Goal: Communication & Community: Answer question/provide support

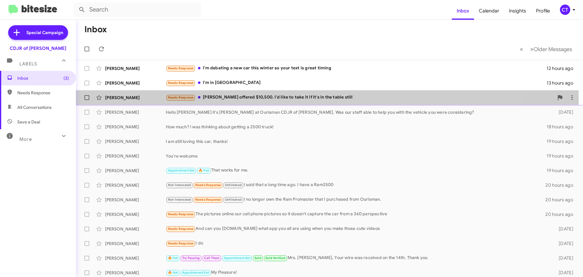
click at [242, 101] on div "Needs Response [PERSON_NAME] offered $10,500. I'd like to take it if it's in th…" at bounding box center [360, 97] width 388 height 7
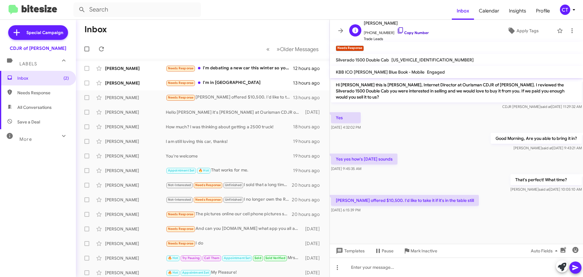
click at [397, 29] on icon at bounding box center [400, 30] width 7 height 7
click at [220, 82] on div "Needs Response I'm in [GEOGRAPHIC_DATA]" at bounding box center [233, 82] width 135 height 7
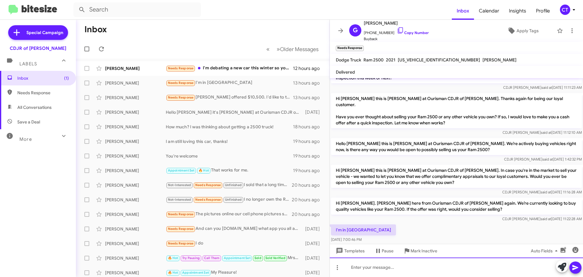
click at [363, 269] on div at bounding box center [456, 266] width 253 height 19
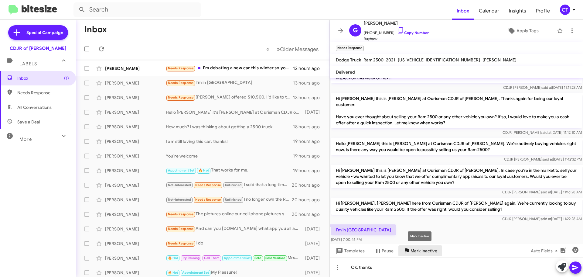
click at [422, 249] on span "Mark Inactive" at bounding box center [424, 250] width 27 height 11
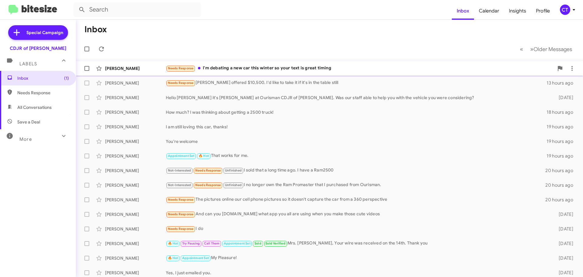
click at [254, 70] on div "Needs Response I'm debating a new car this winter so your text is great timing" at bounding box center [360, 68] width 388 height 7
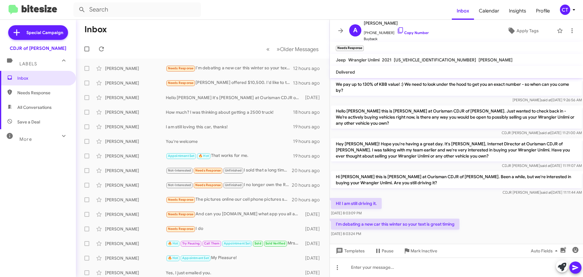
scroll to position [67, 0]
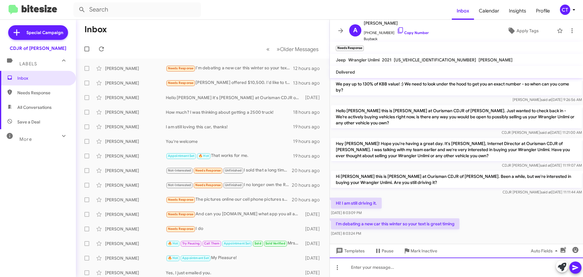
click at [387, 271] on div at bounding box center [456, 266] width 253 height 19
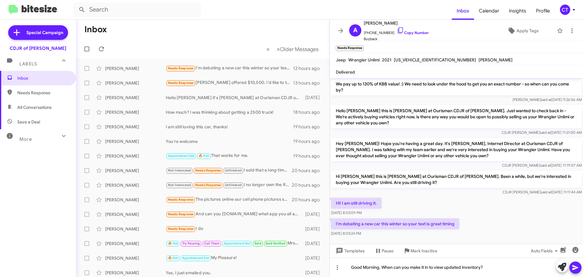
click at [574, 270] on icon at bounding box center [575, 267] width 7 height 7
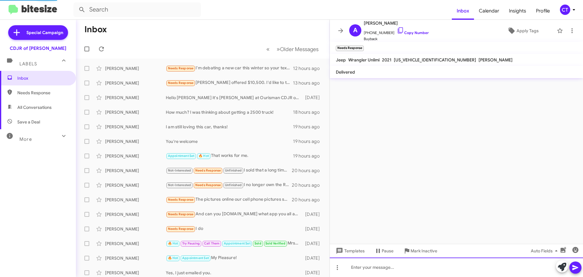
scroll to position [0, 0]
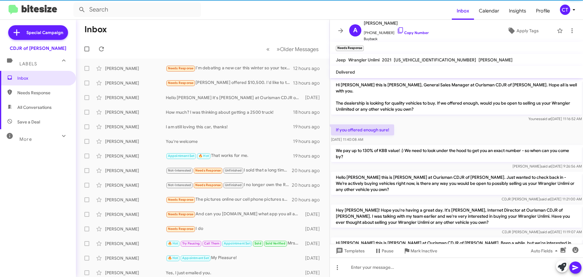
click at [573, 9] on icon at bounding box center [574, 10] width 2 height 2
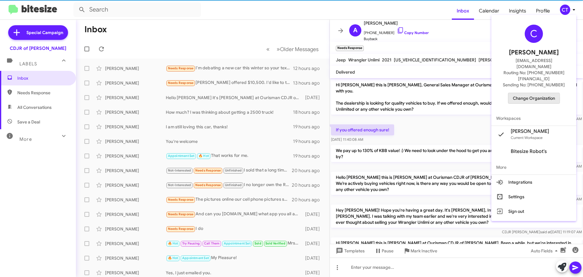
click at [521, 93] on span "Change Organization" at bounding box center [534, 98] width 42 height 10
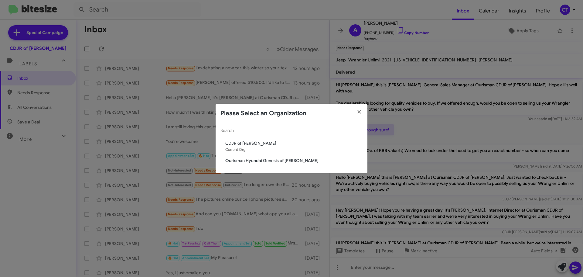
click at [270, 161] on span "Ourisman Hyundai Genesis of [PERSON_NAME]" at bounding box center [293, 160] width 137 height 6
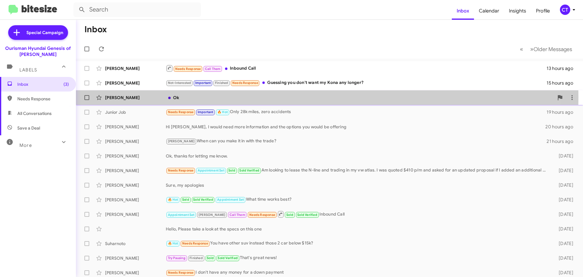
click at [222, 97] on div "Ok" at bounding box center [360, 97] width 388 height 6
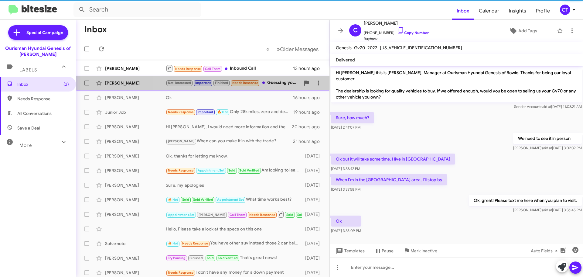
click at [279, 85] on div "Not-Interested Important Finished Needs Response Guessing you don't want my Kon…" at bounding box center [233, 82] width 135 height 7
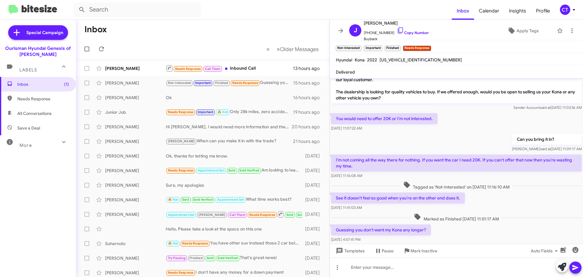
scroll to position [17, 0]
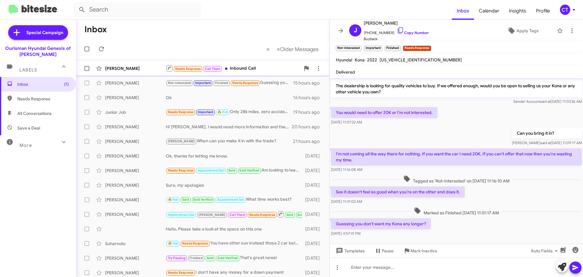
click at [235, 71] on div "Needs Response Call Them Inbound Call" at bounding box center [233, 68] width 135 height 8
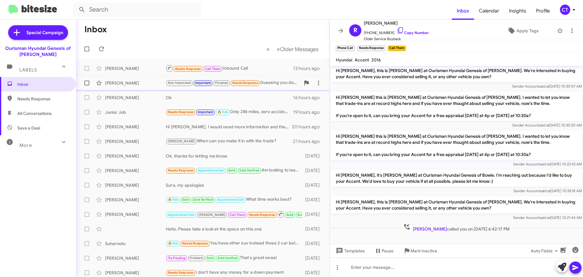
click at [278, 80] on div "Not-Interested Important Finished Needs Response Guessing you don't want my Kon…" at bounding box center [233, 82] width 135 height 7
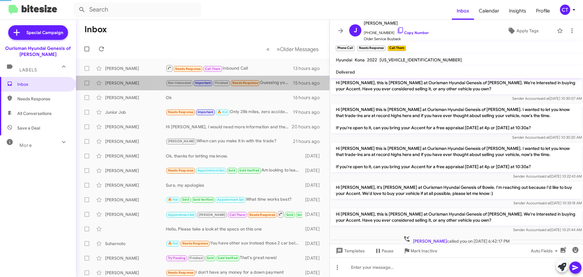
scroll to position [17, 0]
